Goal: Information Seeking & Learning: Find specific fact

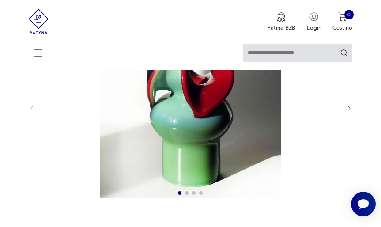
scroll to position [101, 0]
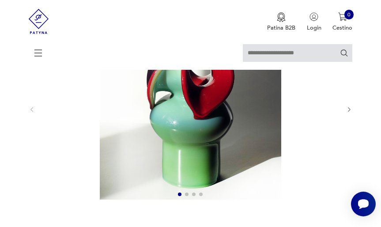
click at [200, 195] on span at bounding box center [201, 194] width 4 height 4
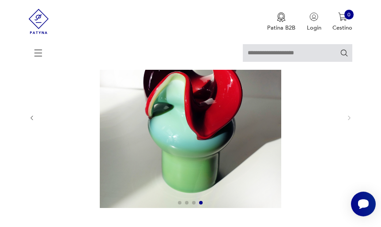
scroll to position [94, 0]
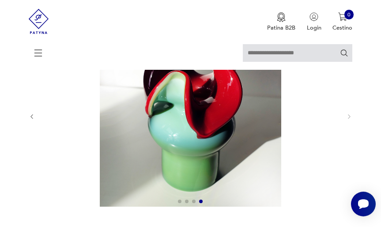
click at [194, 205] on div at bounding box center [190, 116] width 297 height 183
click at [195, 201] on span at bounding box center [194, 201] width 4 height 4
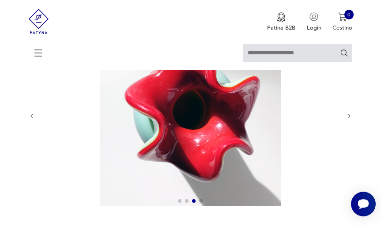
click at [187, 200] on span at bounding box center [187, 201] width 4 height 4
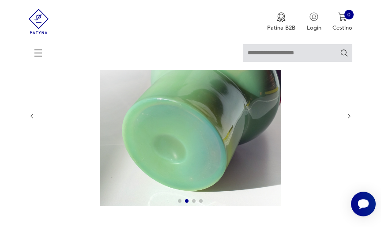
click at [179, 200] on span at bounding box center [180, 201] width 4 height 4
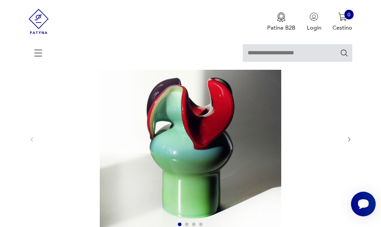
scroll to position [70, 0]
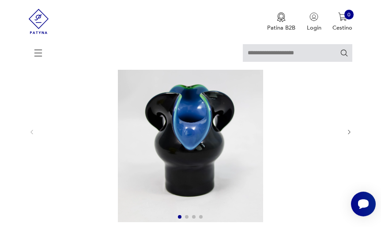
scroll to position [79, 0]
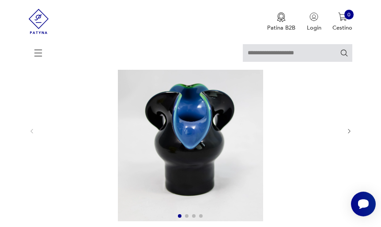
click at [92, 124] on img at bounding box center [190, 130] width 297 height 181
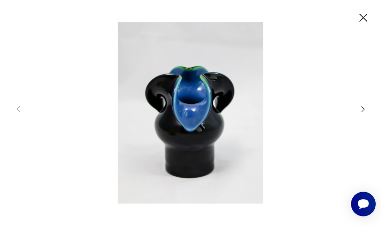
click at [361, 16] on icon "button" at bounding box center [363, 18] width 8 height 8
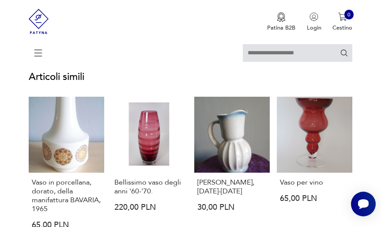
scroll to position [700, 0]
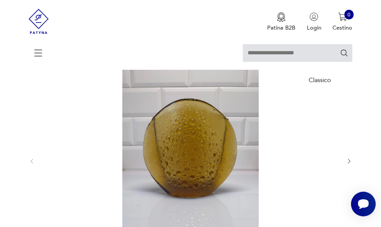
click at [79, 139] on img at bounding box center [190, 160] width 297 height 181
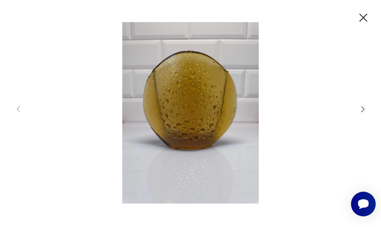
click at [240, 72] on img at bounding box center [191, 112] width 322 height 181
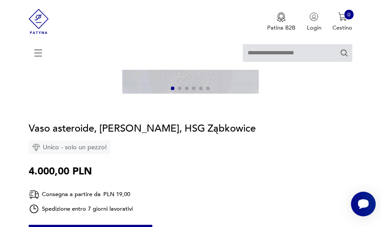
scroll to position [207, 0]
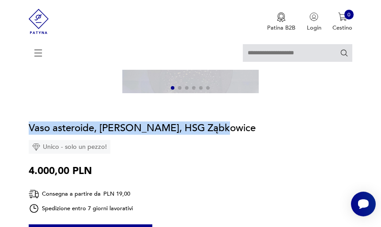
drag, startPoint x: 29, startPoint y: 129, endPoint x: 215, endPoint y: 129, distance: 185.8
copy font "Vaso asteroide, JS Drost, HSG Ząbkowice"
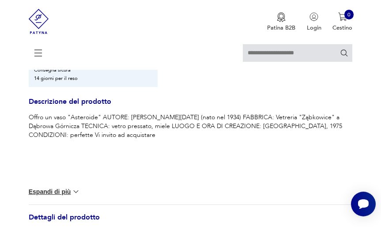
scroll to position [435, 0]
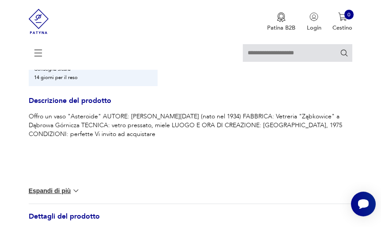
drag, startPoint x: 192, startPoint y: 144, endPoint x: 161, endPoint y: 134, distance: 33.1
click at [189, 143] on div "Offro un vaso "Asteroide" AUTORE: Jan Sylwester Drost (nato nel 1934) FABBRICA:…" at bounding box center [191, 145] width 324 height 67
drag, startPoint x: 130, startPoint y: 117, endPoint x: 182, endPoint y: 118, distance: 52.5
click at [183, 117] on font "Offro un vaso "Asteroide" AUTORE: Jan Sylwester Drost (nato nel 1934) FABBRICA:…" at bounding box center [186, 125] width 315 height 26
copy font "Jan Sylwester Drost"
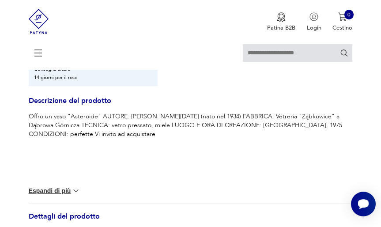
click at [284, 117] on font "Offro un vaso "Asteroide" AUTORE: Jan Sylwester Drost (nato nel 1934) FABBRICA:…" at bounding box center [186, 125] width 315 height 26
click at [290, 116] on font "Offro un vaso "Asteroide" AUTORE: Jan Sylwester Drost (nato nel 1934) FABBRICA:…" at bounding box center [186, 125] width 315 height 26
copy font "Ząbkowice"
drag, startPoint x: 307, startPoint y: 149, endPoint x: 301, endPoint y: 143, distance: 8.4
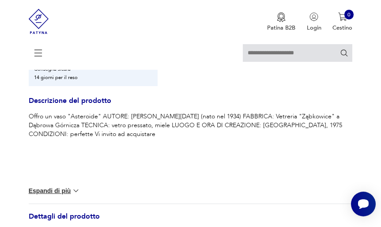
click at [306, 149] on div "Offro un vaso "Asteroide" AUTORE: Jan Sylwester Drost (nato nel 1934) FABBRICA:…" at bounding box center [191, 145] width 324 height 67
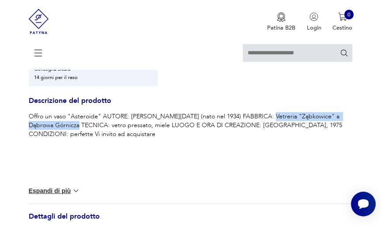
drag, startPoint x: 259, startPoint y: 118, endPoint x: 53, endPoint y: 130, distance: 206.9
click at [53, 130] on p "Offro un vaso "Asteroide" AUTORE: Jan Sylwester Drost (nato nel 1934) FABBRICA:…" at bounding box center [191, 125] width 324 height 26
copy font "Vetreria "Ząbkowice" a Dąbrowa Górnicza"
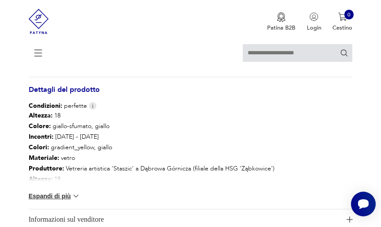
scroll to position [565, 0]
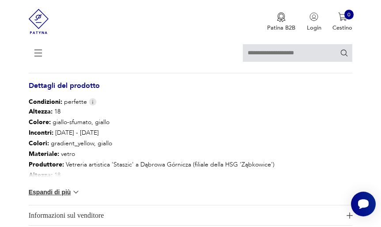
click at [58, 189] on font "Espandi di più" at bounding box center [50, 191] width 42 height 7
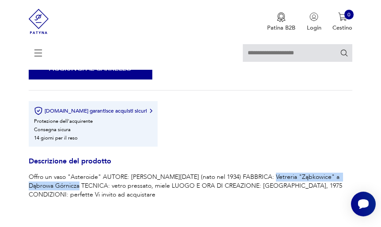
scroll to position [367, 0]
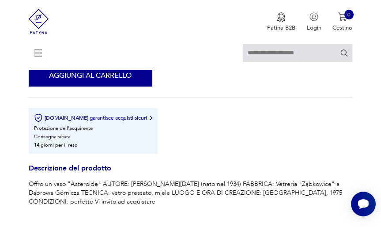
click at [79, 186] on font "Offro un vaso "Asteroide" AUTORE: Jan Sylwester Drost (nato nel 1934) FABBRICA:…" at bounding box center [186, 193] width 315 height 26
copy font "Asteroide"
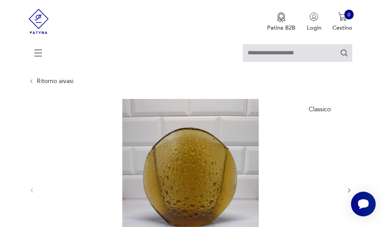
scroll to position [0, 0]
